Goal: Transaction & Acquisition: Purchase product/service

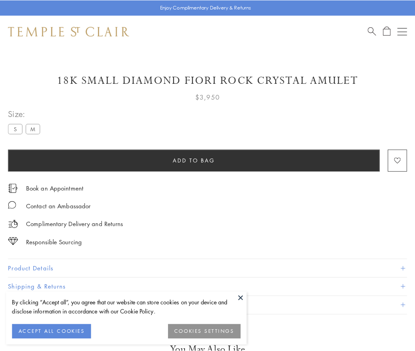
scroll to position [34, 0]
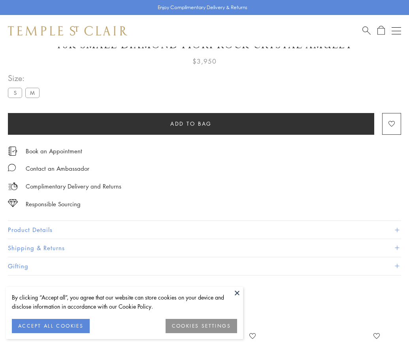
click at [191, 123] on span "Add to bag" at bounding box center [190, 123] width 41 height 9
